Goal: Information Seeking & Learning: Understand process/instructions

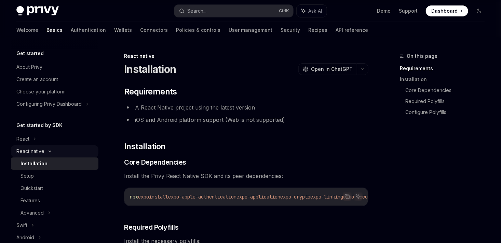
click at [43, 150] on div "React native" at bounding box center [30, 151] width 28 height 8
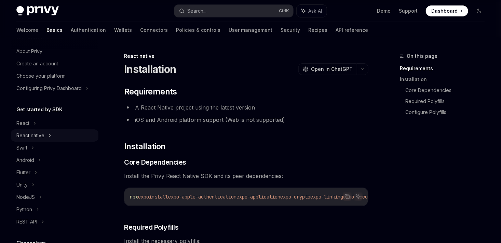
scroll to position [27, 0]
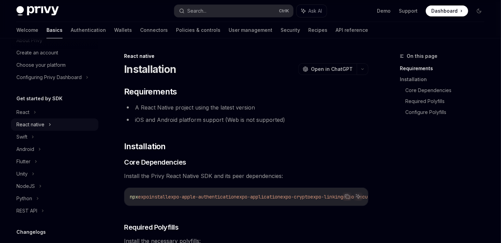
click at [52, 127] on div "React native" at bounding box center [54, 124] width 87 height 12
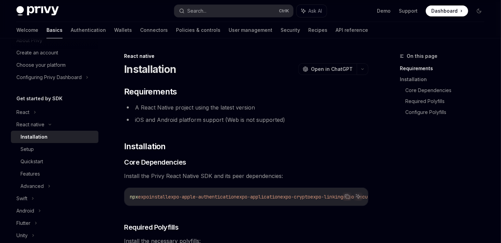
click at [33, 137] on div "Installation" at bounding box center [33, 137] width 27 height 8
type textarea "*"
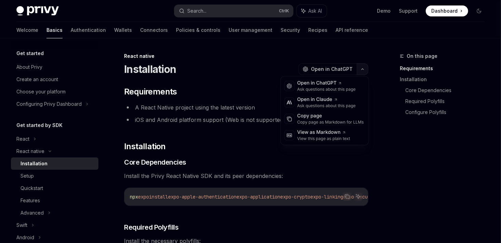
click at [358, 68] on button "button" at bounding box center [363, 69] width 12 height 12
click at [188, 116] on li "iOS and Android platform support (Web is not supported)" at bounding box center [246, 120] width 244 height 10
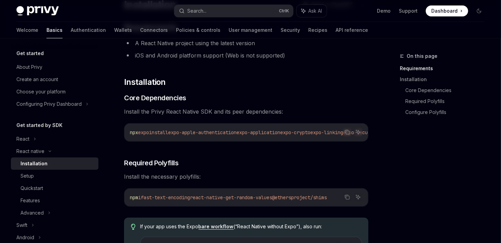
scroll to position [67, 0]
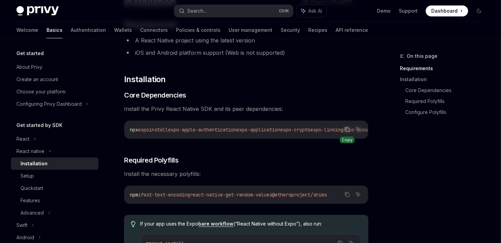
click at [348, 127] on icon "Copy the contents from the code block" at bounding box center [346, 128] width 5 height 5
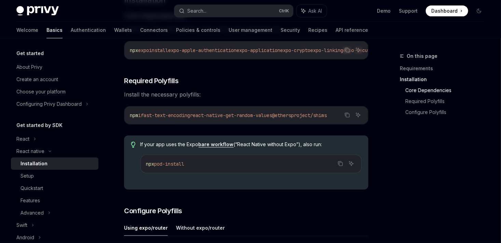
scroll to position [146, 0]
click at [349, 115] on icon "Copy the contents from the code block" at bounding box center [346, 114] width 5 height 5
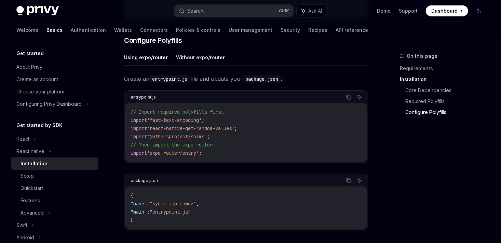
scroll to position [318, 0]
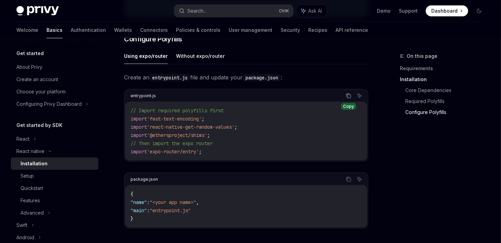
click at [349, 97] on icon "Copy the contents from the code block" at bounding box center [348, 95] width 5 height 5
click at [185, 215] on code "{ "name" : "<your app name>" , "main" : "entrypoint.js" }" at bounding box center [245, 206] width 231 height 33
copy span "entrypoint"
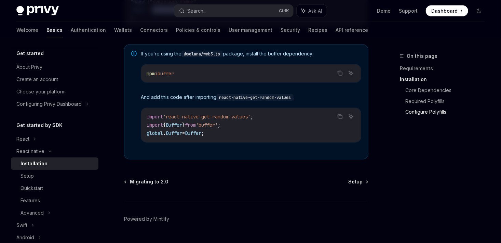
scroll to position [522, 0]
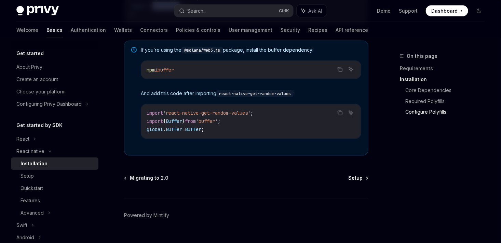
click at [359, 177] on span "Setup" at bounding box center [355, 178] width 14 height 7
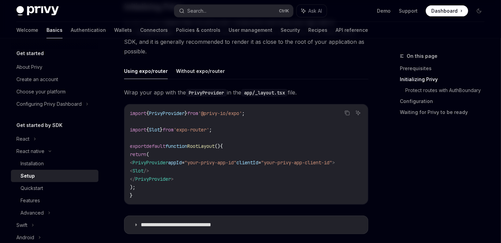
scroll to position [169, 0]
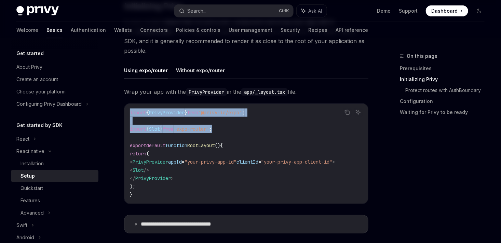
drag, startPoint x: 226, startPoint y: 130, endPoint x: 129, endPoint y: 113, distance: 99.2
click at [129, 113] on div "import { PrivyProvider } from '@privy-io/expo' ; import { Slot } from 'expo-rou…" at bounding box center [246, 153] width 244 height 100
copy code "import { PrivyProvider } from '@privy-io/expo' ; import { Slot } from 'expo-rou…"
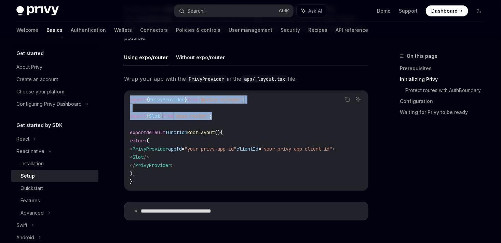
scroll to position [182, 0]
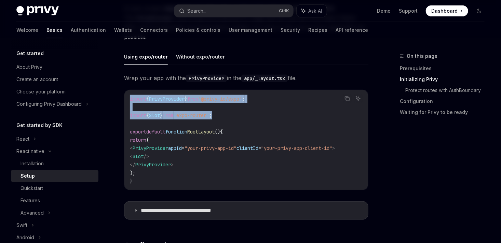
drag, startPoint x: 363, startPoint y: 147, endPoint x: 141, endPoint y: 150, distance: 222.0
click at [141, 150] on code "import { PrivyProvider } from '@privy-io/expo' ; import { Slot } from 'expo-rou…" at bounding box center [246, 140] width 233 height 90
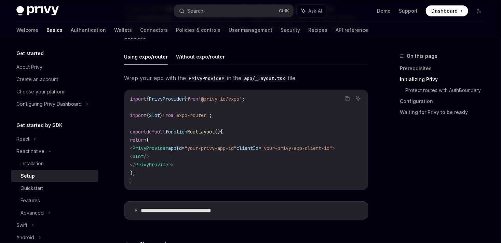
drag, startPoint x: 141, startPoint y: 150, endPoint x: 218, endPoint y: 155, distance: 77.1
click at [218, 155] on code "import { PrivyProvider } from '@privy-io/expo' ; import { Slot } from 'expo-rou…" at bounding box center [246, 140] width 233 height 90
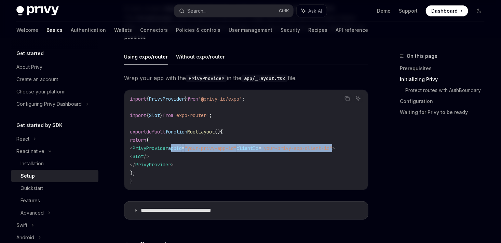
drag, startPoint x: 359, startPoint y: 148, endPoint x: 183, endPoint y: 149, distance: 175.2
click at [183, 149] on span "< PrivyProvider appId = "your-privy-app-id" clientId = "your-privy-app-client-i…" at bounding box center [232, 148] width 205 height 6
copy span "appId = "your-privy-app-id" clientId = "your-privy-app-client-id""
click at [441, 10] on span "Dashboard" at bounding box center [444, 11] width 26 height 7
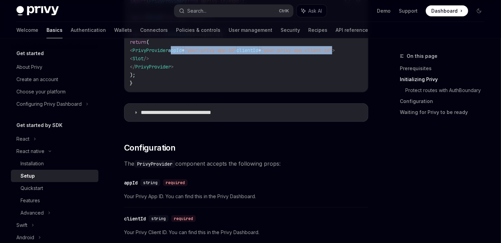
scroll to position [280, 0]
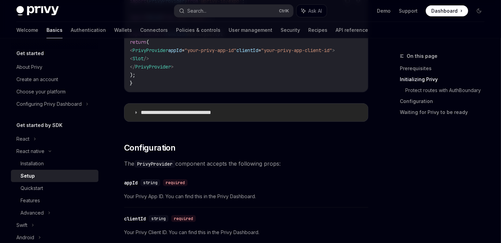
click at [148, 114] on p "**********" at bounding box center [187, 112] width 92 height 7
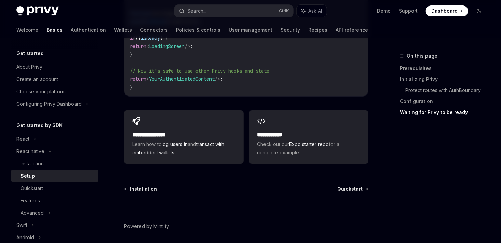
scroll to position [1102, 0]
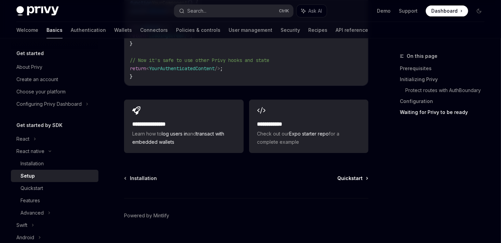
click at [367, 177] on icon at bounding box center [367, 178] width 1 height 2
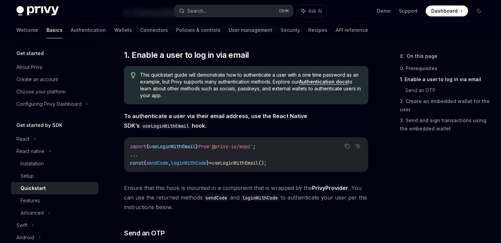
scroll to position [101, 0]
click at [280, 146] on code "import { useLoginWithEmail } from '@privy-io/expo' ; ... const { sendCode , log…" at bounding box center [246, 154] width 233 height 25
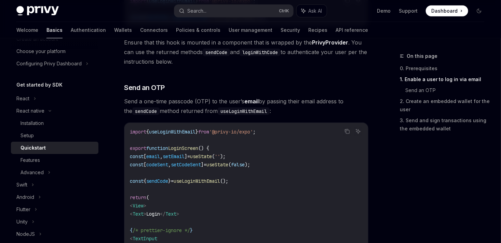
scroll to position [246, 0]
click at [40, 169] on div "Advanced" at bounding box center [31, 172] width 23 height 8
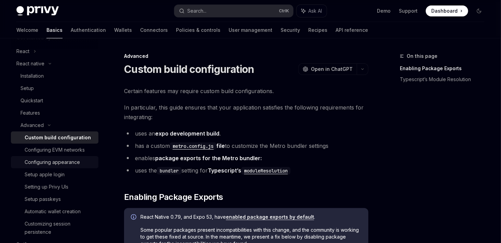
scroll to position [104, 0]
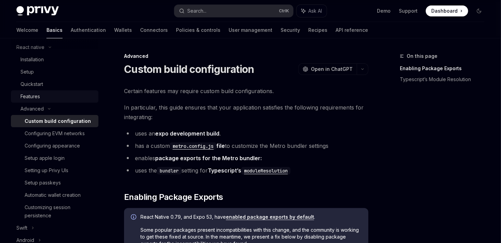
click at [38, 99] on div "Features" at bounding box center [29, 96] width 19 height 8
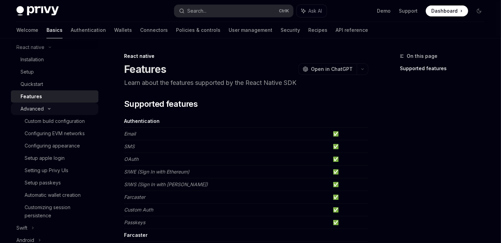
click at [41, 108] on div "Advanced" at bounding box center [31, 109] width 23 height 8
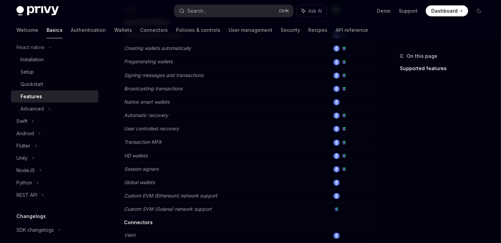
scroll to position [238, 0]
click at [35, 85] on div "Quickstart" at bounding box center [31, 84] width 23 height 8
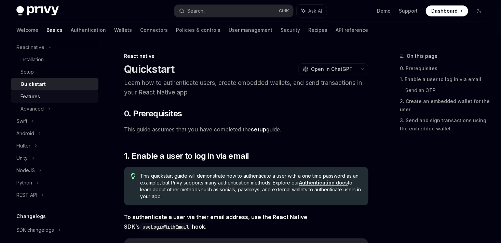
type textarea "*"
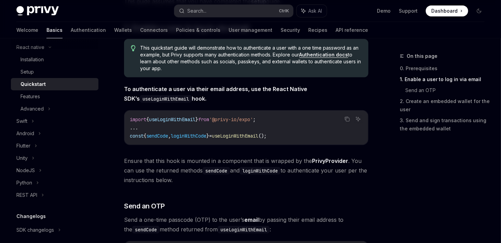
scroll to position [128, 0]
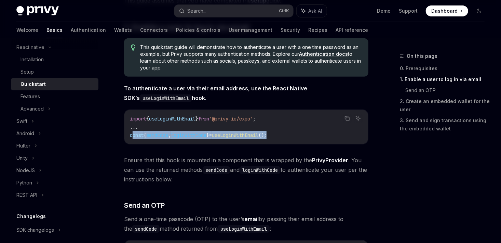
drag, startPoint x: 293, startPoint y: 133, endPoint x: 133, endPoint y: 133, distance: 159.9
click at [133, 133] on code "import { useLoginWithEmail } from '@privy-io/expo' ; ... const { sendCode , log…" at bounding box center [246, 126] width 233 height 25
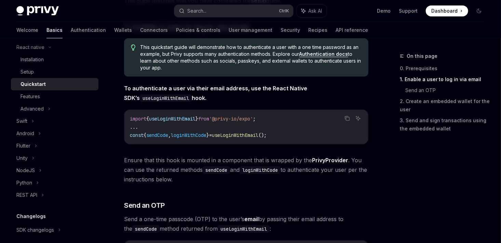
drag, startPoint x: 133, startPoint y: 133, endPoint x: 254, endPoint y: 129, distance: 121.3
click at [254, 129] on code "import { useLoginWithEmail } from '@privy-io/expo' ; ... const { sendCode , log…" at bounding box center [246, 126] width 233 height 25
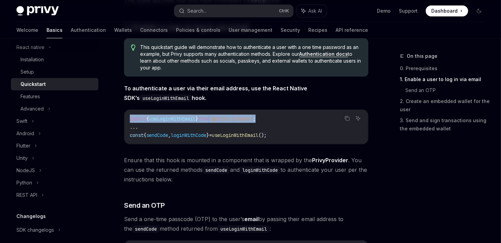
drag, startPoint x: 283, startPoint y: 118, endPoint x: 125, endPoint y: 113, distance: 157.9
click at [125, 113] on div "import { useLoginWithEmail } from '@privy-io/expo' ; ... const { sendCode , log…" at bounding box center [246, 127] width 244 height 34
copy span "import { useLoginWithEmail } from '@privy-io/expo' ;"
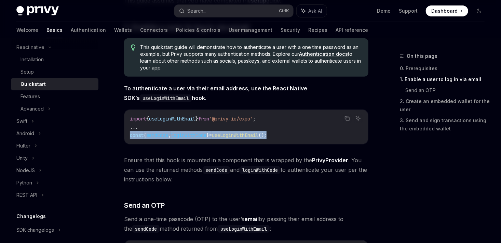
drag, startPoint x: 290, startPoint y: 136, endPoint x: 121, endPoint y: 141, distance: 169.5
copy span "const { sendCode , loginWithCode } = useLoginWithEmail ();"
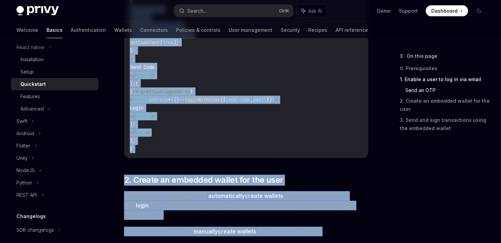
scroll to position [545, 0]
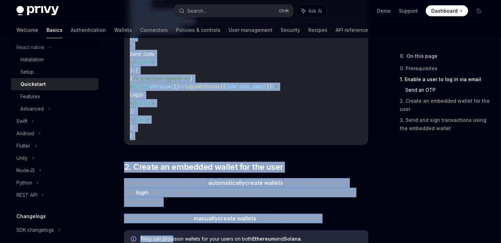
drag, startPoint x: 133, startPoint y: 72, endPoint x: 165, endPoint y: 130, distance: 66.8
copy code "const [ email , setEmail ] = useState ( '' ); const [ codeSent , setCodeSent ] …"
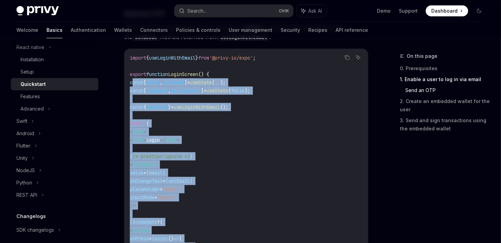
scroll to position [318, 0]
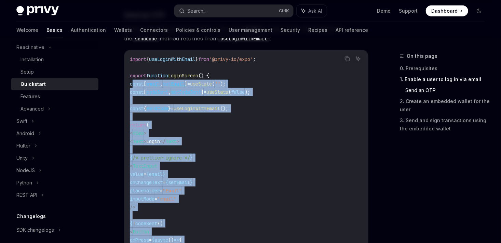
click at [259, 135] on code "import { useLoginWithEmail } from '@privy-io/expo' ; export function LoginScree…" at bounding box center [246, 211] width 233 height 312
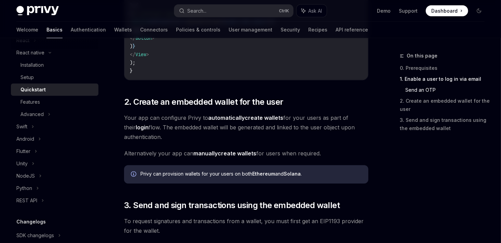
scroll to position [87, 0]
